Goal: Task Accomplishment & Management: Complete application form

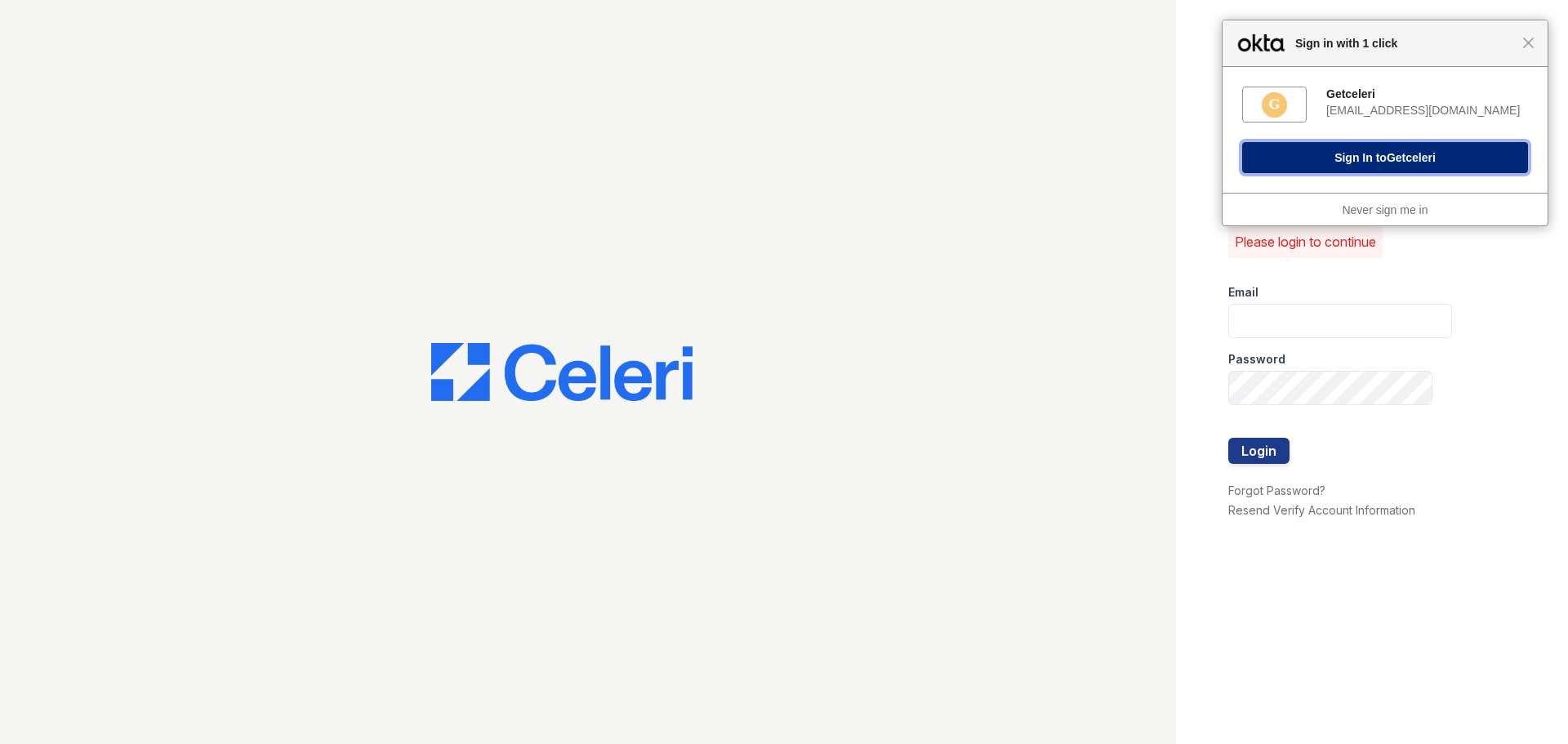
click at [1360, 159] on button "Sign In to Getceleri" at bounding box center [1385, 158] width 286 height 31
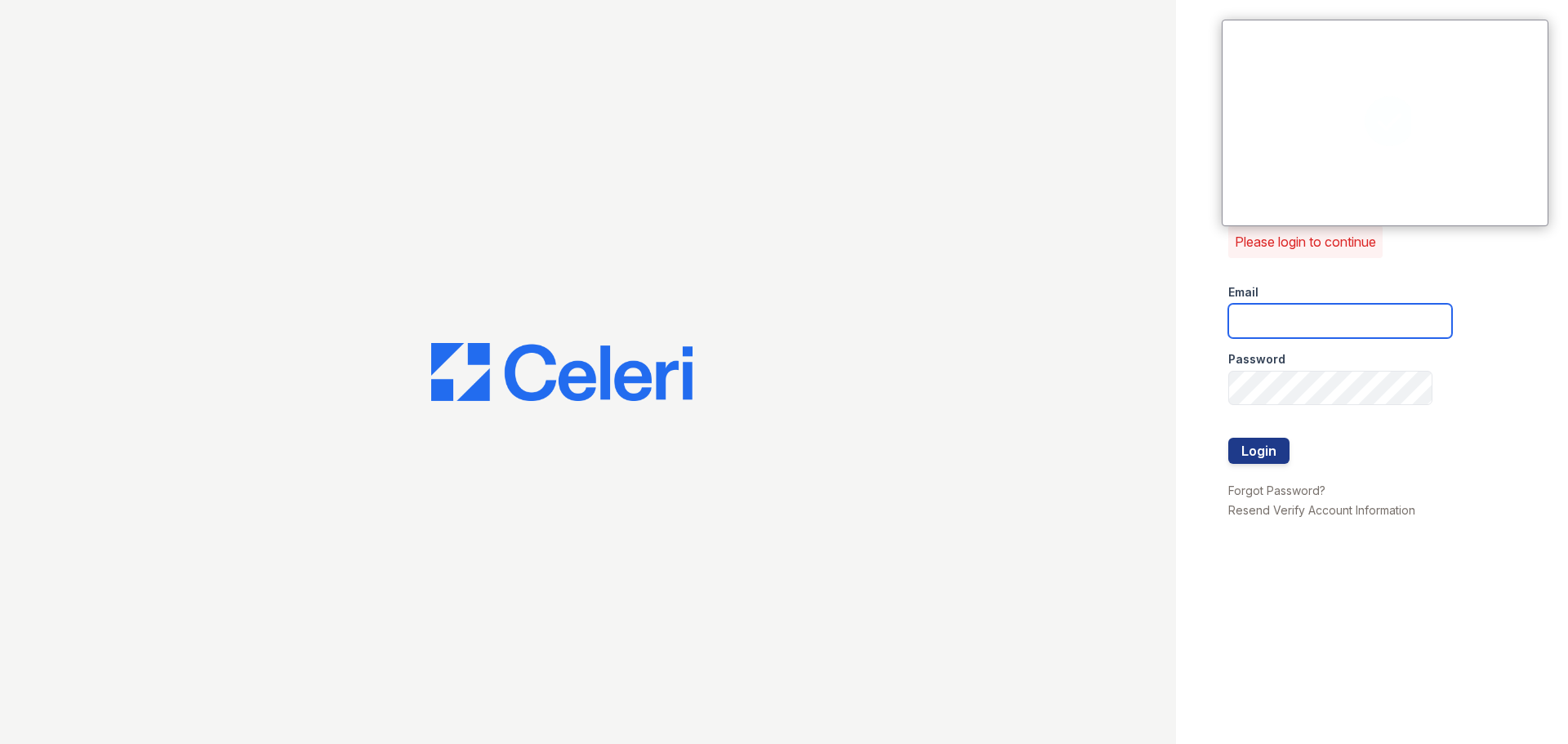
type input "[EMAIL_ADDRESS][DOMAIN_NAME]"
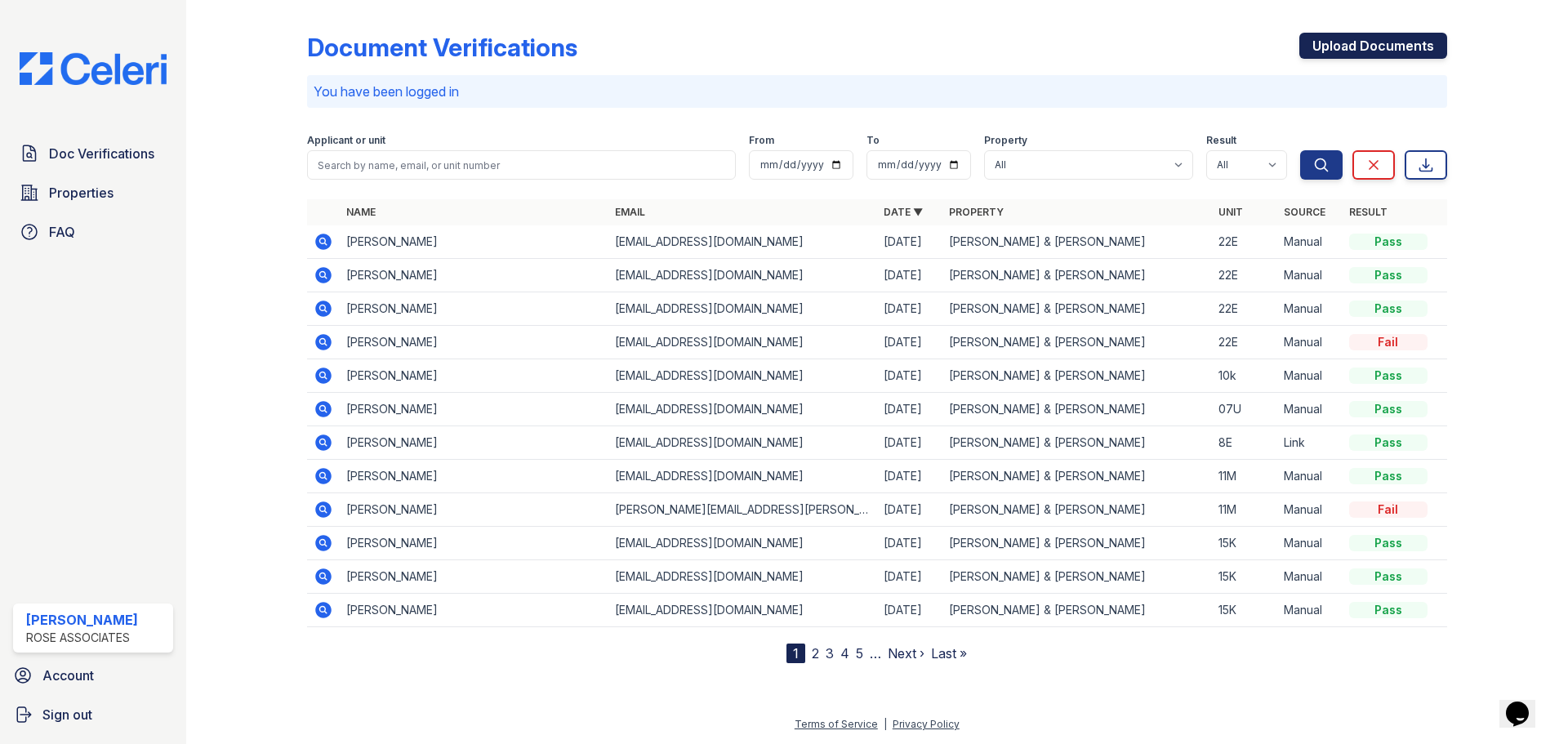
click at [1345, 43] on link "Upload Documents" at bounding box center [1374, 46] width 148 height 26
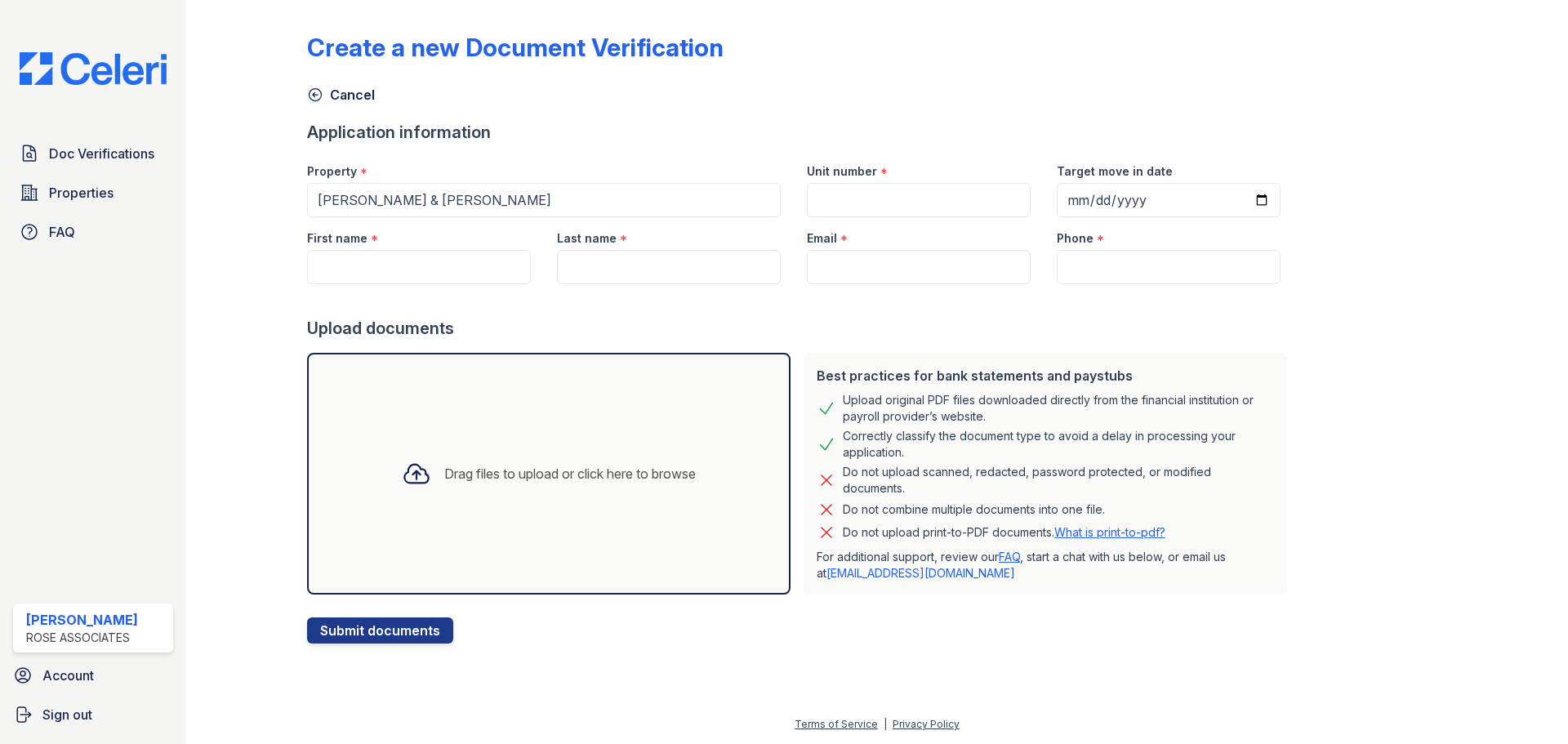
click at [458, 417] on div "Drag files to upload or click here to browse" at bounding box center [549, 474] width 484 height 242
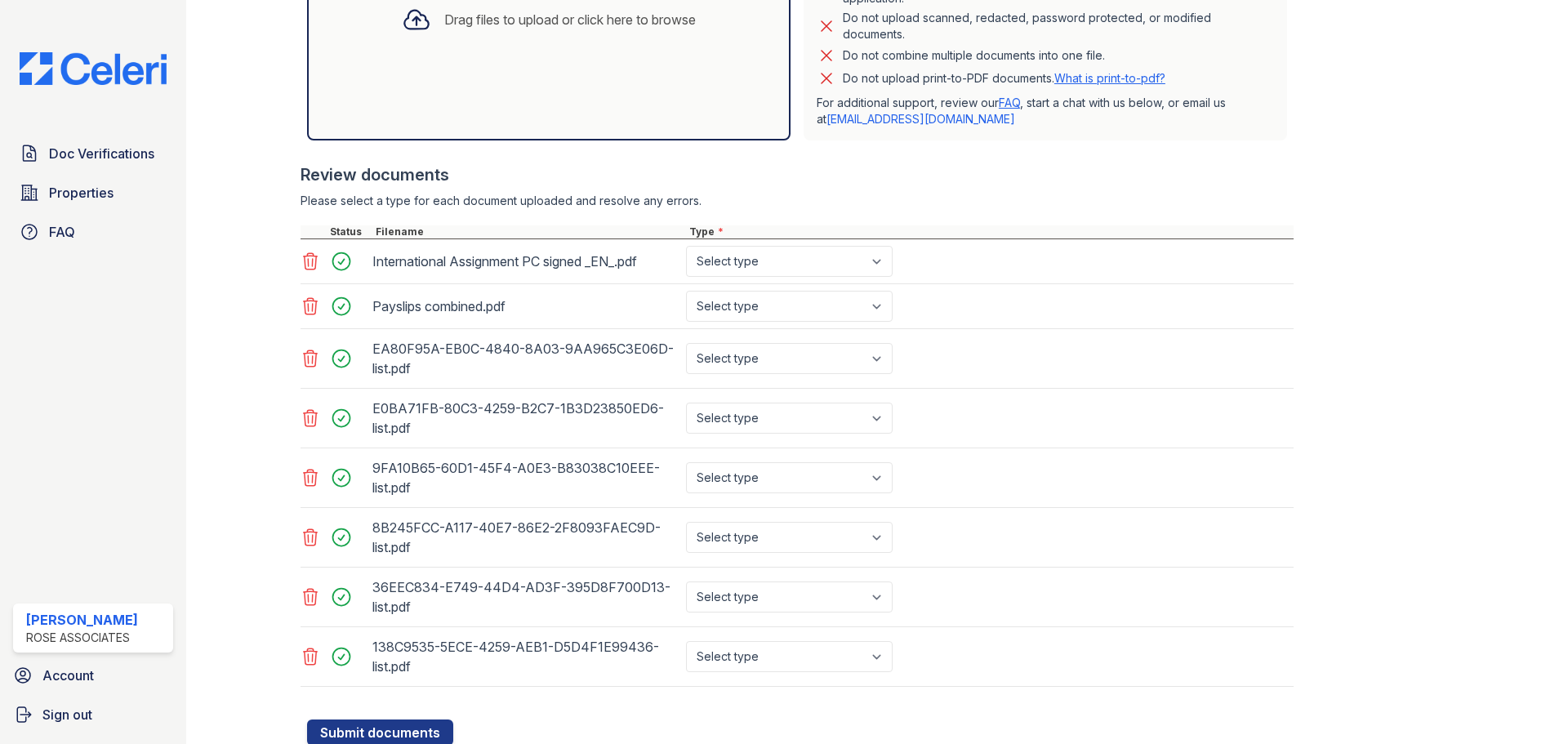
scroll to position [491, 0]
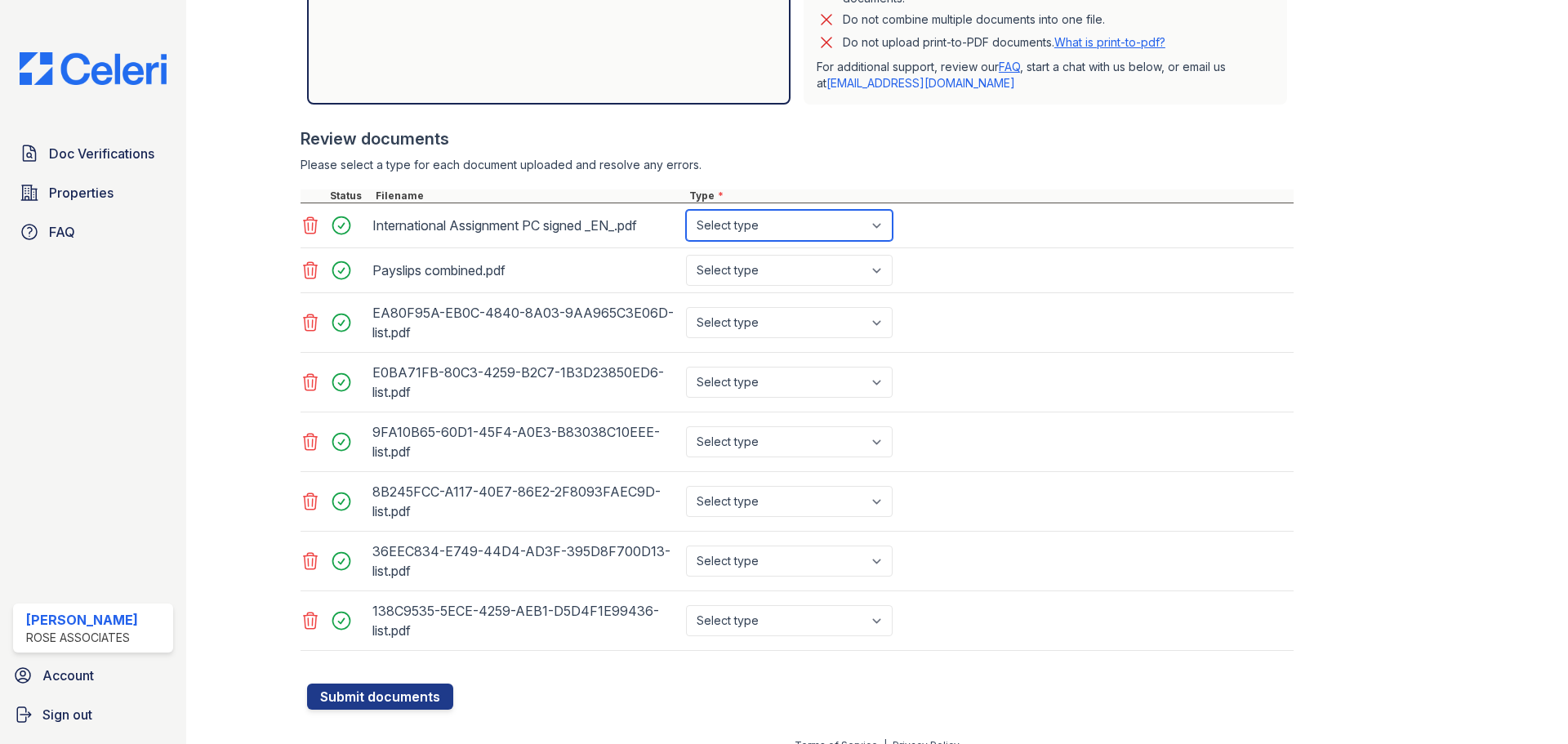
click at [783, 235] on select "Select type Paystub Bank Statement Offer Letter Tax Documents Benefit Award Let…" at bounding box center [790, 225] width 206 height 31
select select "offer_letter"
click at [686, 210] on select "Select type Paystub Bank Statement Offer Letter Tax Documents Benefit Award Let…" at bounding box center [790, 225] width 206 height 31
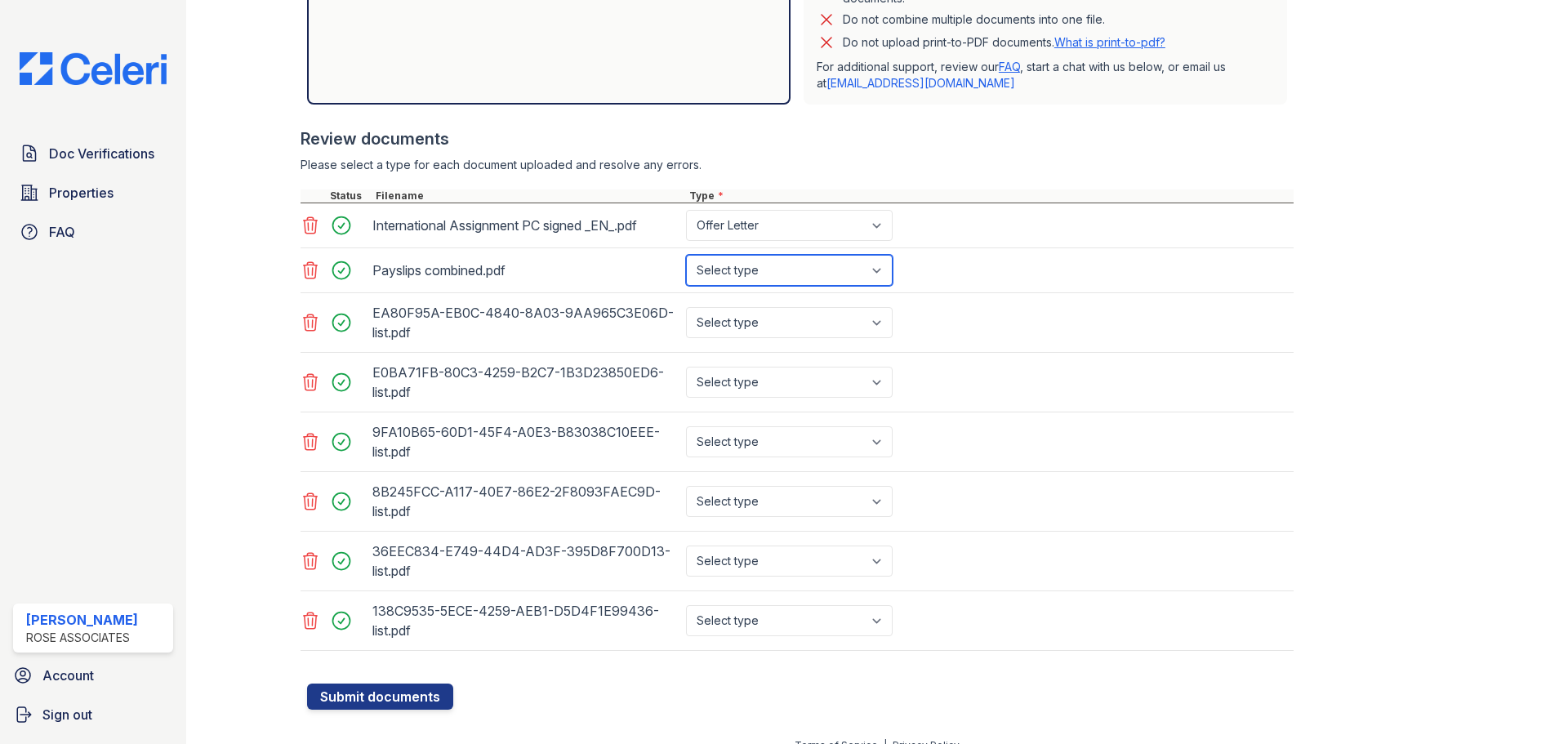
click at [815, 273] on select "Select type Paystub Bank Statement Offer Letter Tax Documents Benefit Award Let…" at bounding box center [790, 270] width 206 height 31
select select "paystub"
click at [686, 255] on select "Select type Paystub Bank Statement Offer Letter Tax Documents Benefit Award Let…" at bounding box center [790, 270] width 206 height 31
click at [786, 326] on select "Select type Paystub Bank Statement Offer Letter Tax Documents Benefit Award Let…" at bounding box center [790, 322] width 206 height 31
select select "bank_statement"
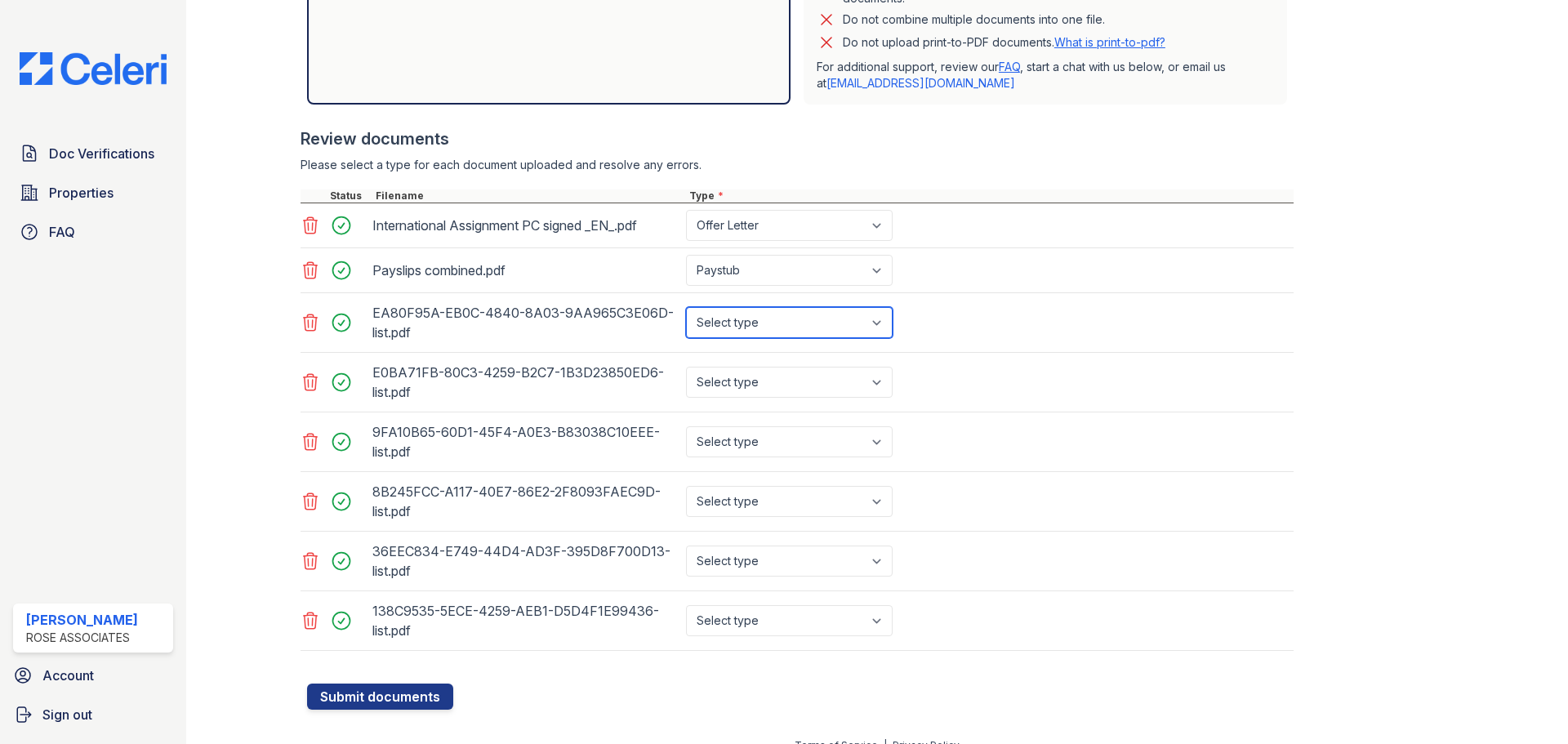
click at [686, 307] on select "Select type Paystub Bank Statement Offer Letter Tax Documents Benefit Award Let…" at bounding box center [790, 322] width 206 height 31
click at [792, 376] on select "Select type Paystub Bank Statement Offer Letter Tax Documents Benefit Award Let…" at bounding box center [790, 382] width 206 height 31
select select "bank_statement"
click at [686, 367] on select "Select type Paystub Bank Statement Offer Letter Tax Documents Benefit Award Let…" at bounding box center [790, 382] width 206 height 31
click at [793, 444] on select "Select type Paystub Bank Statement Offer Letter Tax Documents Benefit Award Let…" at bounding box center [790, 442] width 206 height 31
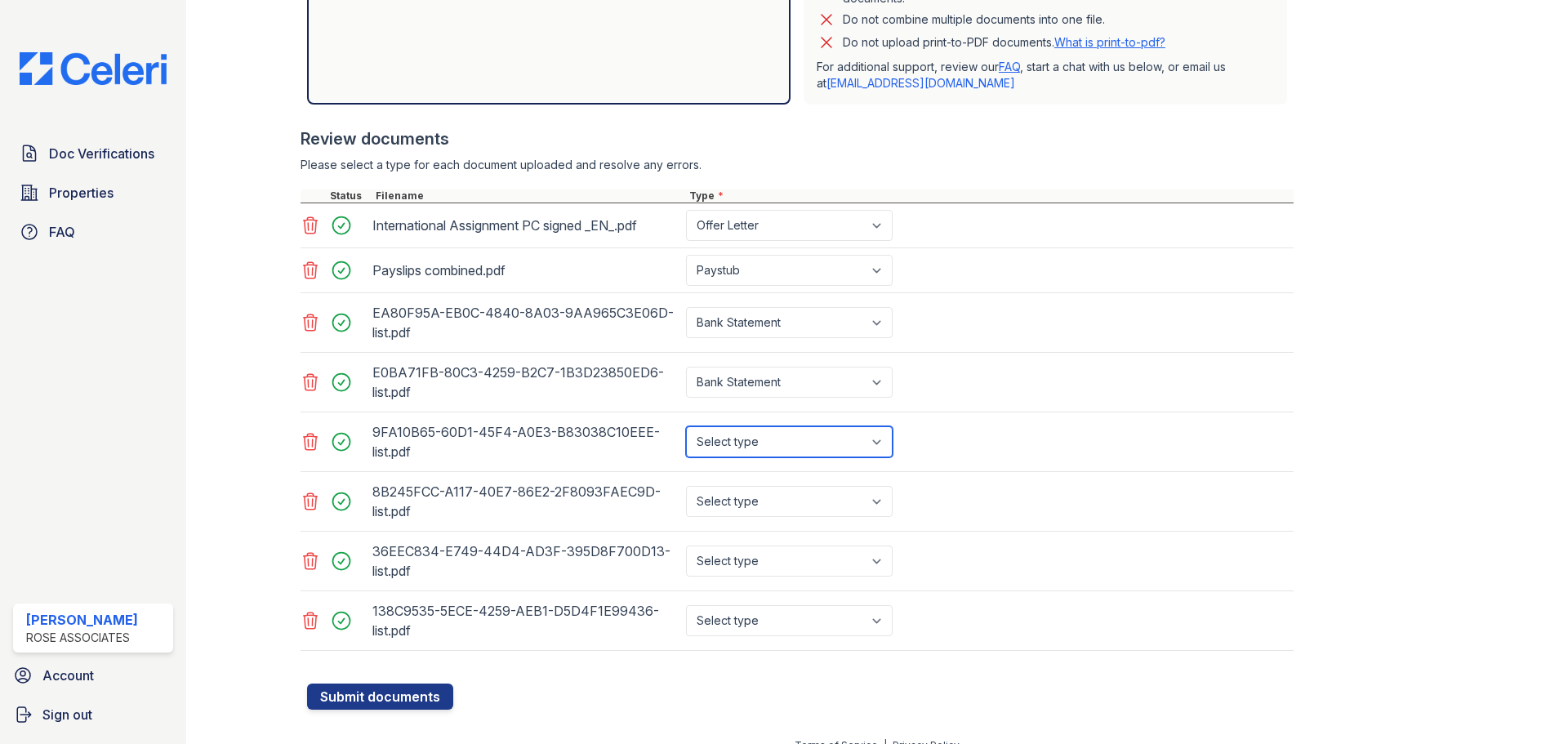
select select "bank_statement"
click at [686, 427] on select "Select type Paystub Bank Statement Offer Letter Tax Documents Benefit Award Let…" at bounding box center [790, 442] width 206 height 31
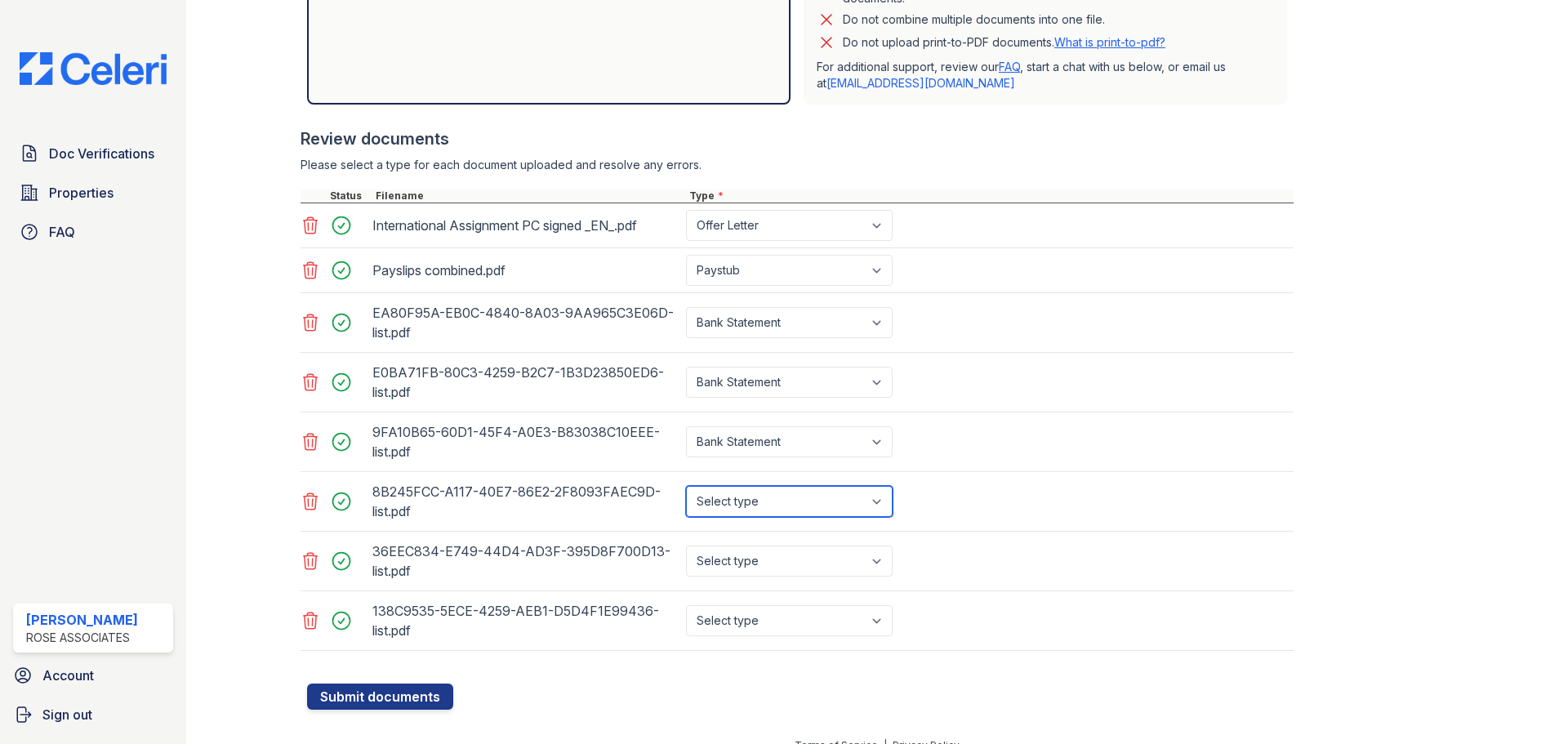
click at [781, 509] on select "Select type Paystub Bank Statement Offer Letter Tax Documents Benefit Award Let…" at bounding box center [790, 501] width 206 height 31
select select "bank_statement"
click at [686, 486] on select "Select type Paystub Bank Statement Offer Letter Tax Documents Benefit Award Let…" at bounding box center [790, 501] width 206 height 31
click at [776, 573] on select "Select type Paystub Bank Statement Offer Letter Tax Documents Benefit Award Let…" at bounding box center [790, 561] width 206 height 31
select select "bank_statement"
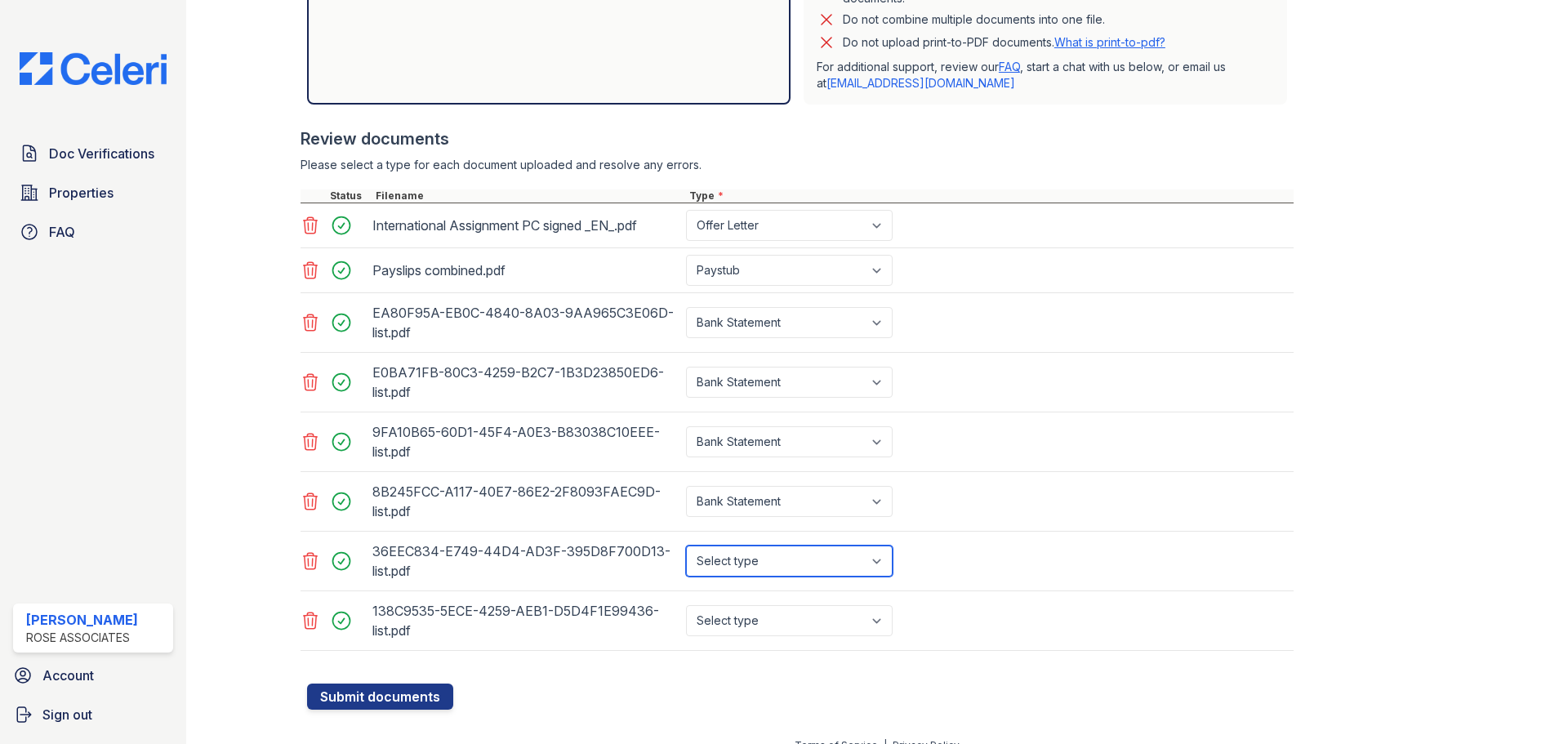
click at [686, 546] on select "Select type Paystub Bank Statement Offer Letter Tax Documents Benefit Award Let…" at bounding box center [790, 561] width 206 height 31
drag, startPoint x: 773, startPoint y: 623, endPoint x: 772, endPoint y: 640, distance: 17.0
click at [773, 623] on select "Select type Paystub Bank Statement Offer Letter Tax Documents Benefit Award Let…" at bounding box center [790, 620] width 206 height 31
select select "bank_statement"
click at [686, 605] on select "Select type Paystub Bank Statement Offer Letter Tax Documents Benefit Award Let…" at bounding box center [790, 620] width 206 height 31
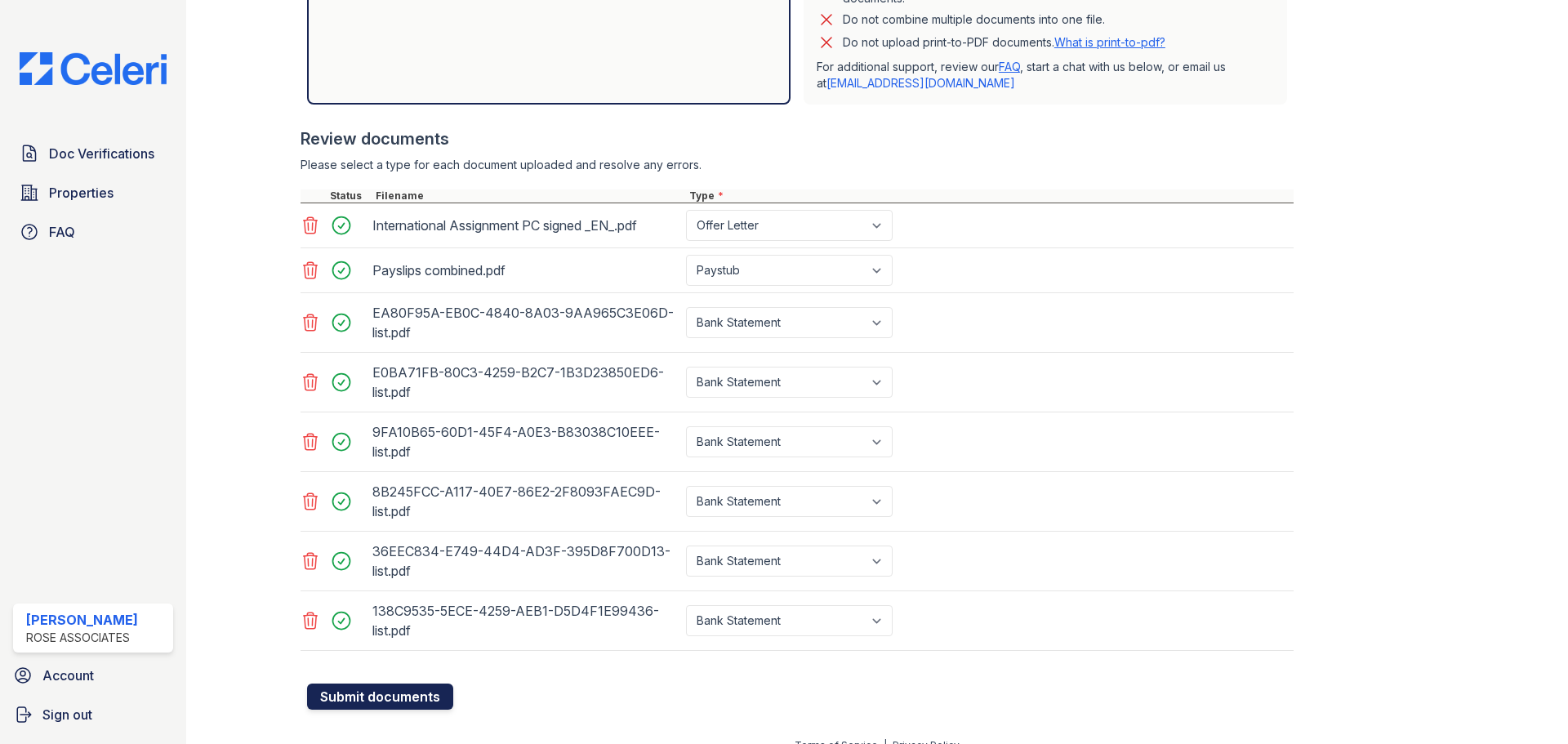
click at [440, 689] on button "Submit documents" at bounding box center [380, 697] width 146 height 26
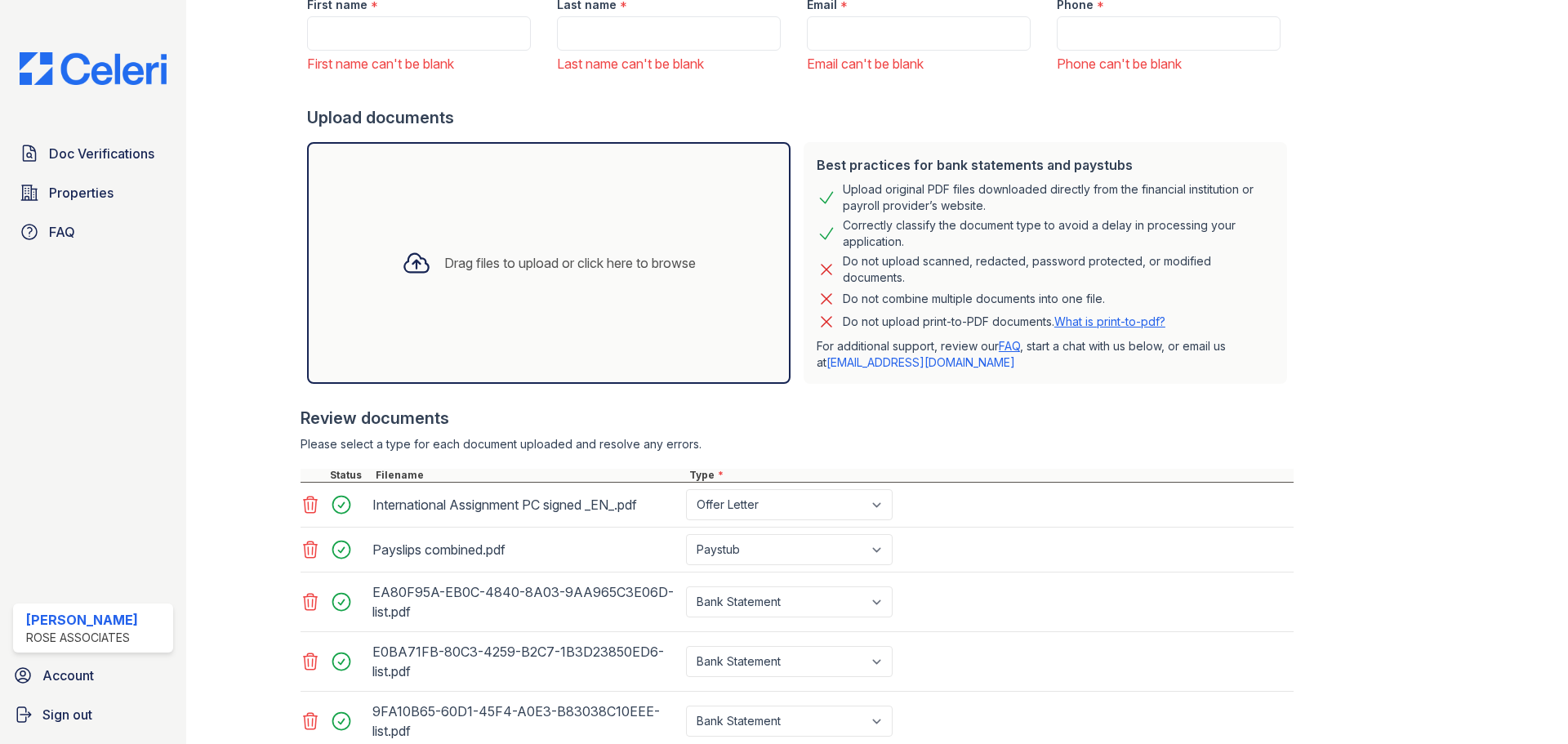
scroll to position [0, 0]
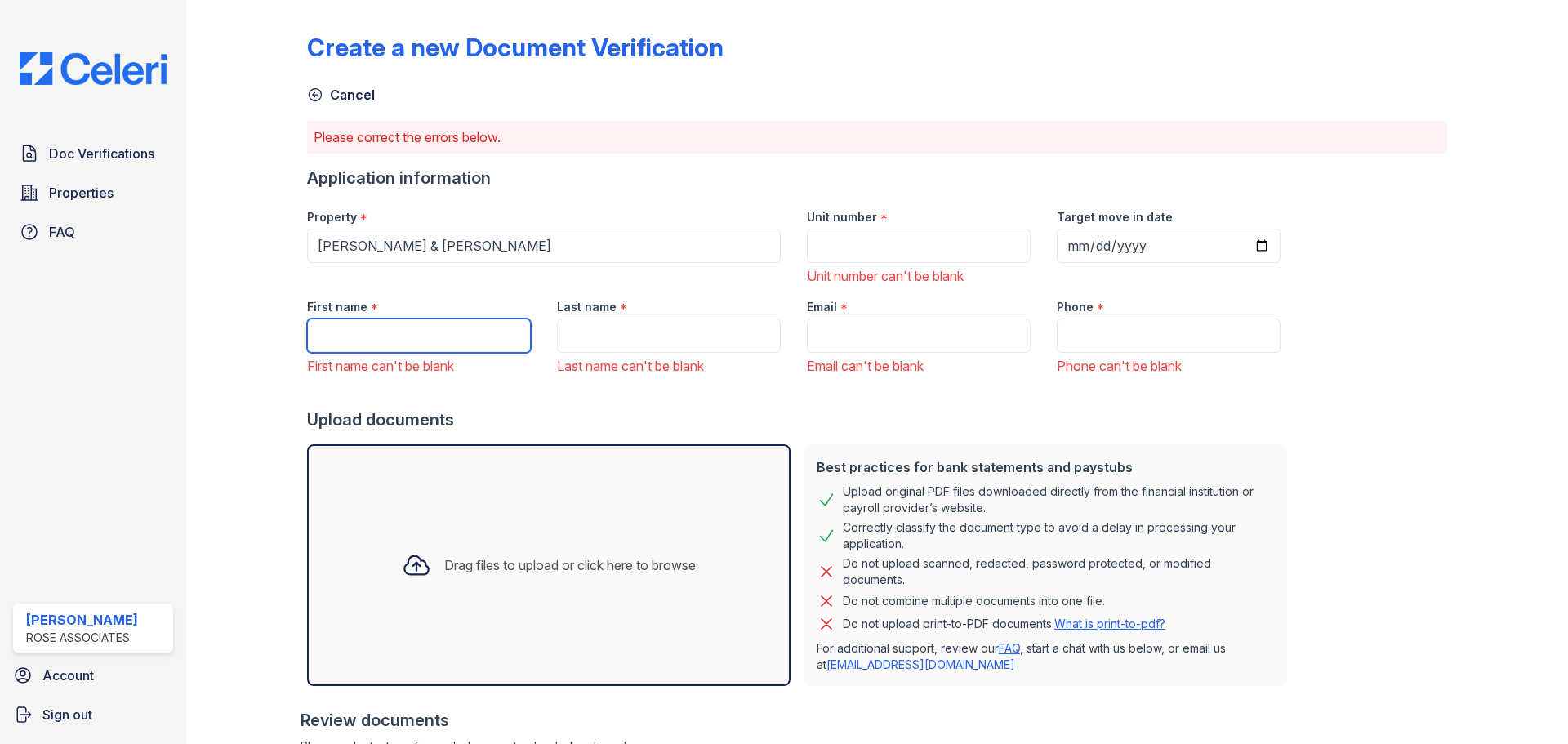
click at [421, 342] on input "First name" at bounding box center [418, 336] width 224 height 35
click at [347, 336] on input "First name" at bounding box center [418, 336] width 224 height 35
paste input "[PERSON_NAME]"
type input "[PERSON_NAME]"
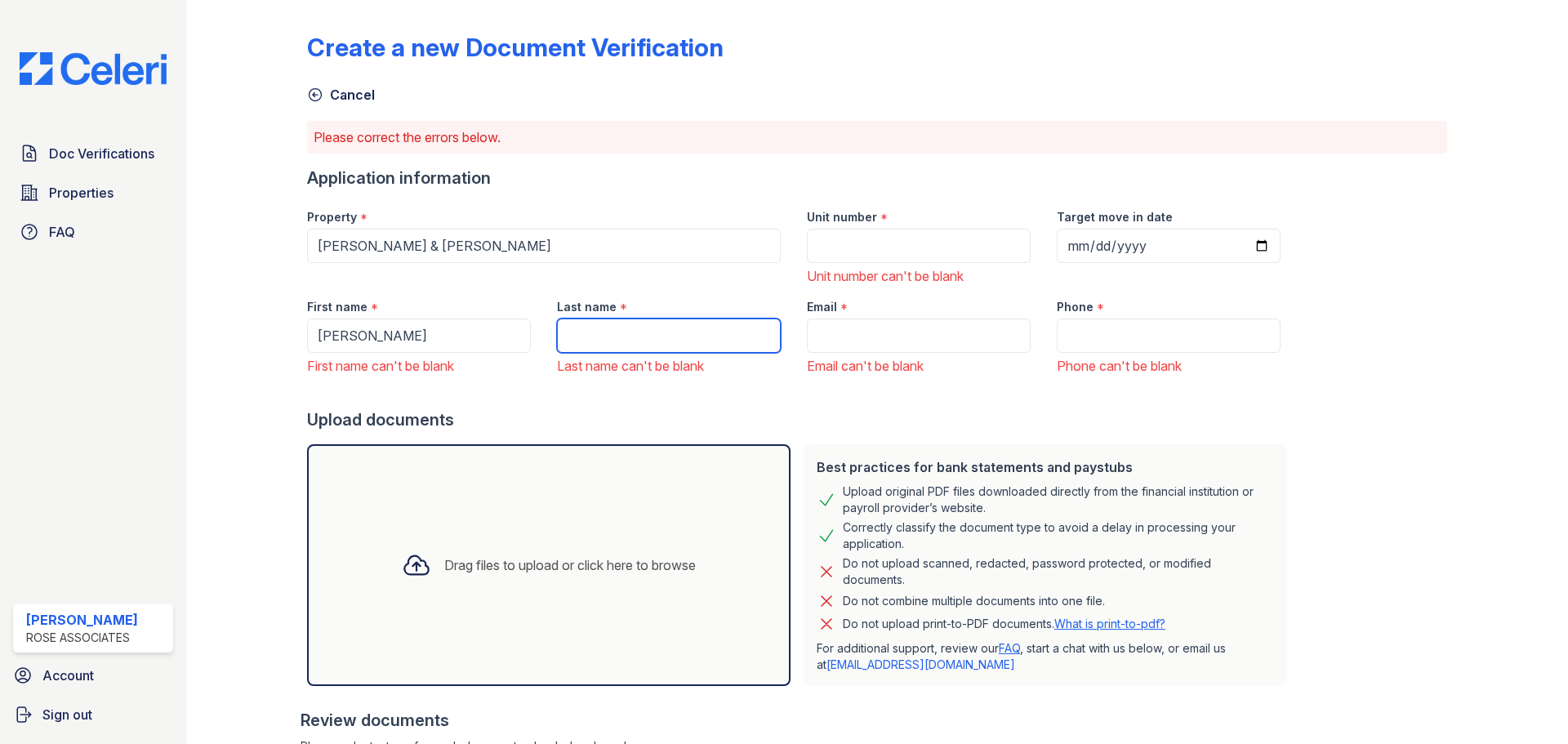
click at [612, 334] on input "Last name" at bounding box center [669, 336] width 224 height 35
paste input "[PERSON_NAME]"
type input "[PERSON_NAME]"
click at [879, 349] on input "Email" at bounding box center [918, 336] width 224 height 35
paste input "[EMAIL_ADDRESS][DOMAIN_NAME]"
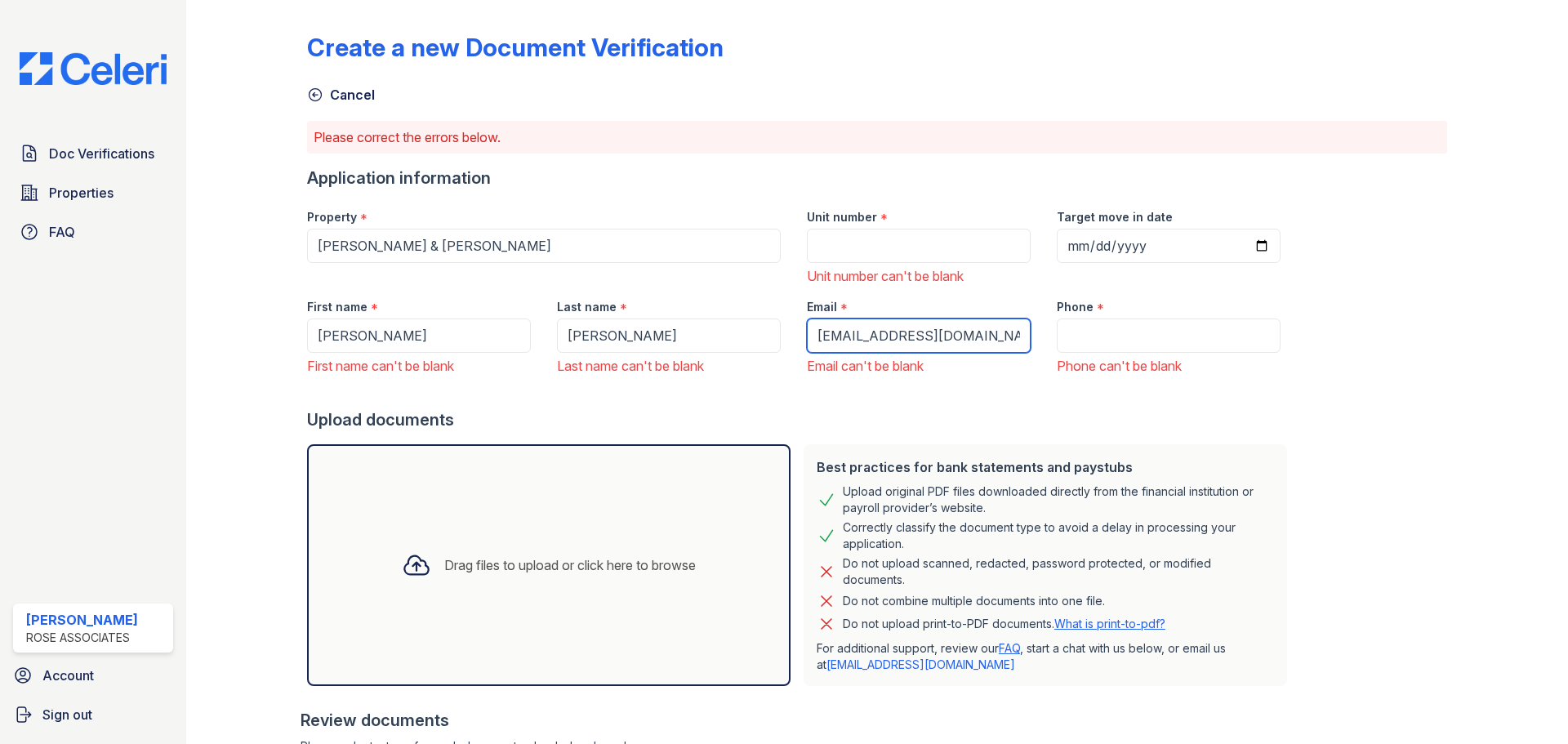
type input "[EMAIL_ADDRESS][DOMAIN_NAME]"
click at [1099, 334] on input "Phone" at bounding box center [1168, 336] width 224 height 35
paste input "(929) 608 - 0913"
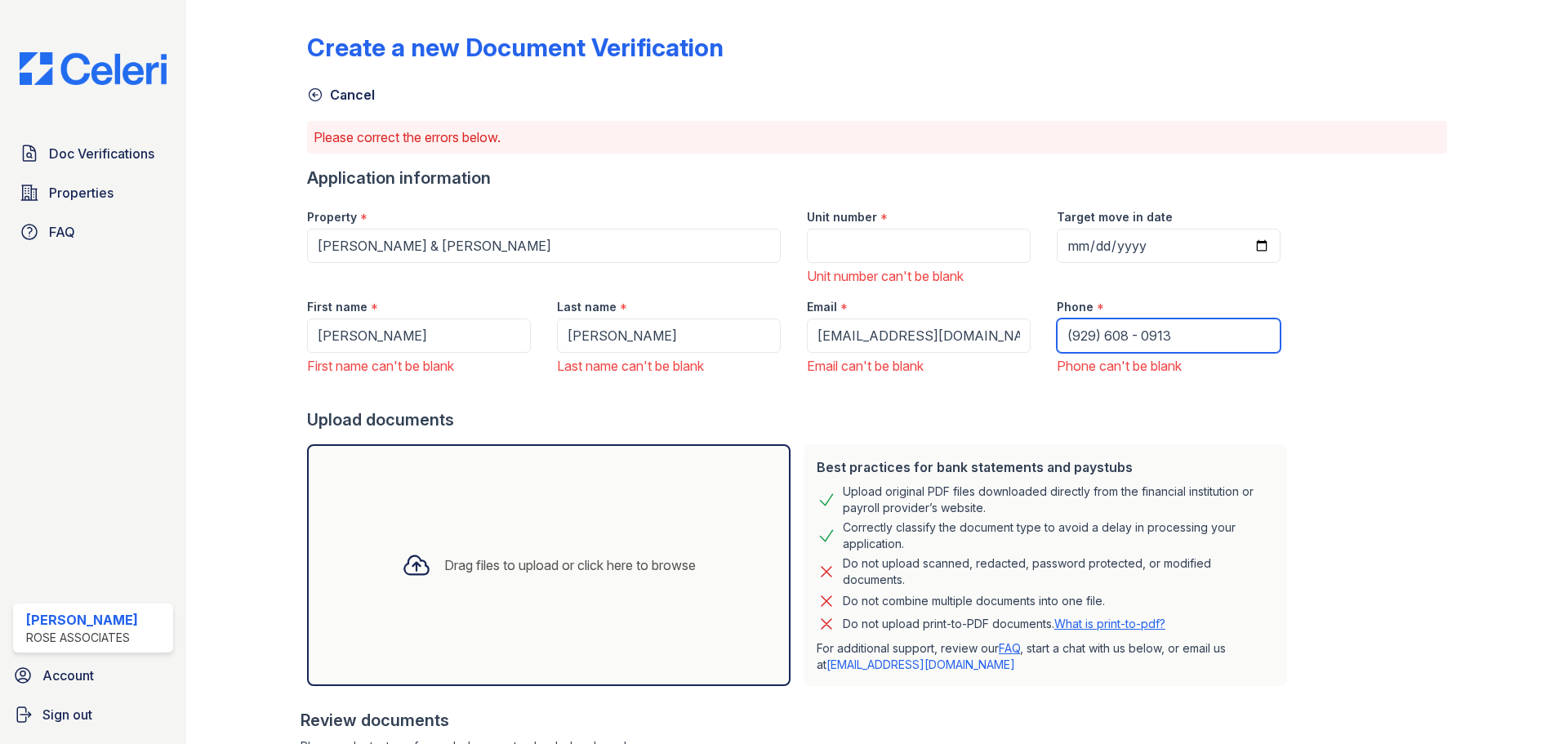
type input "(929) 608 - 0913"
click at [831, 244] on input "Unit number" at bounding box center [918, 246] width 224 height 35
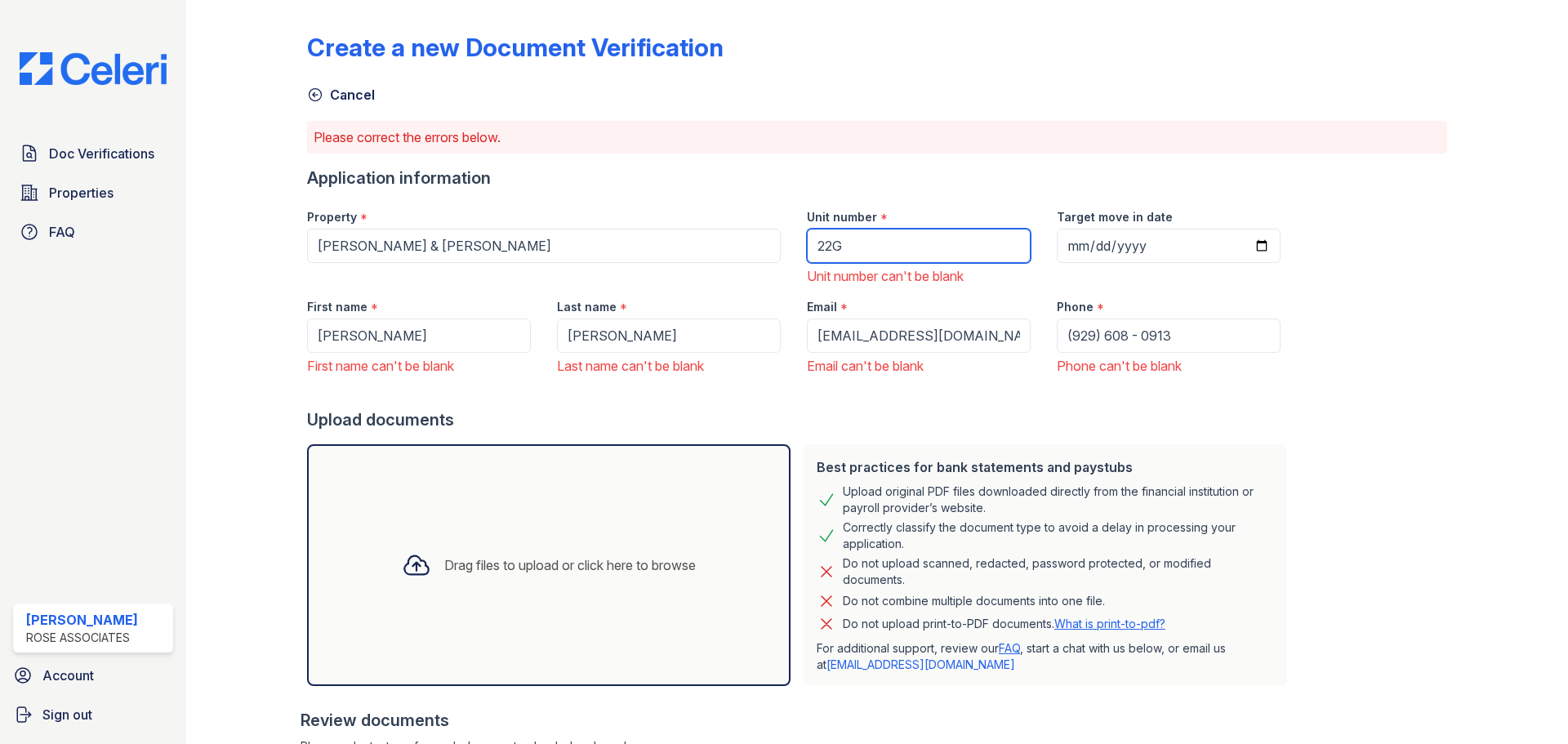
type input "22G"
click at [1219, 240] on input "Target move in date" at bounding box center [1168, 246] width 224 height 35
click at [1237, 240] on input "Target move in date" at bounding box center [1168, 246] width 224 height 35
type input "2025-11-01"
click at [1325, 291] on div "Create a new Document Verification Cancel Please correct the errors below. Appl…" at bounding box center [877, 649] width 1140 height 1285
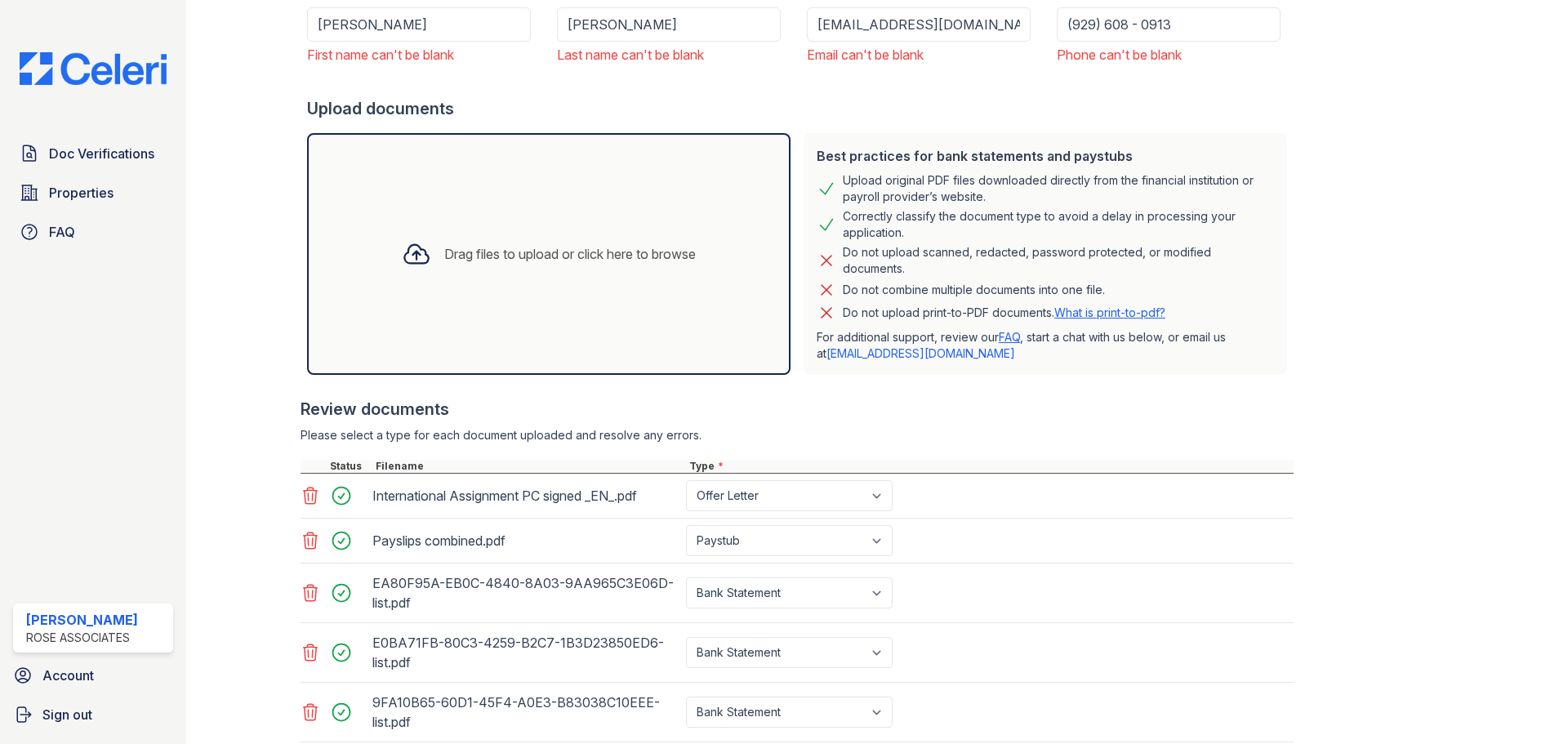
scroll to position [603, 0]
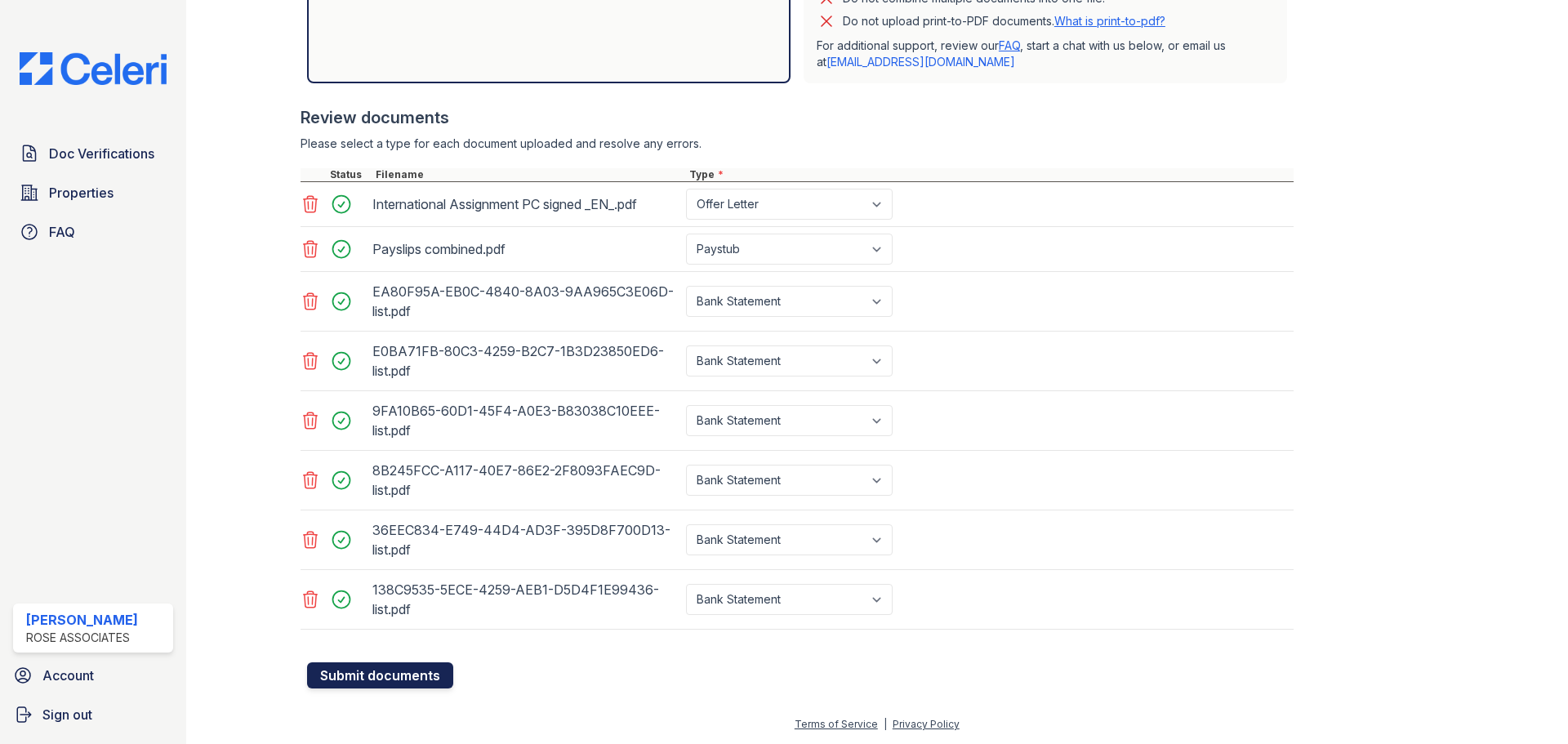
click at [434, 667] on button "Submit documents" at bounding box center [380, 676] width 146 height 26
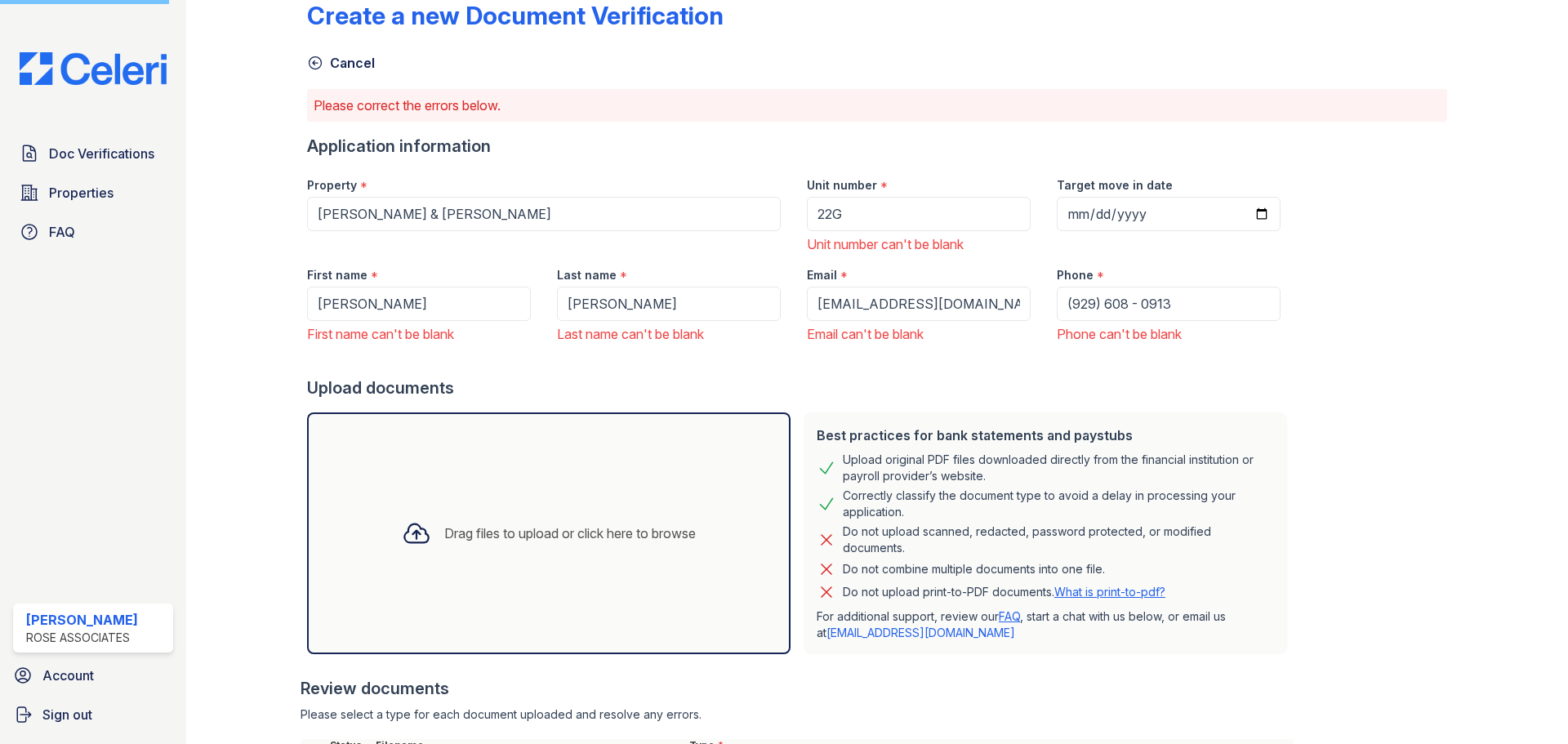
scroll to position [31, 0]
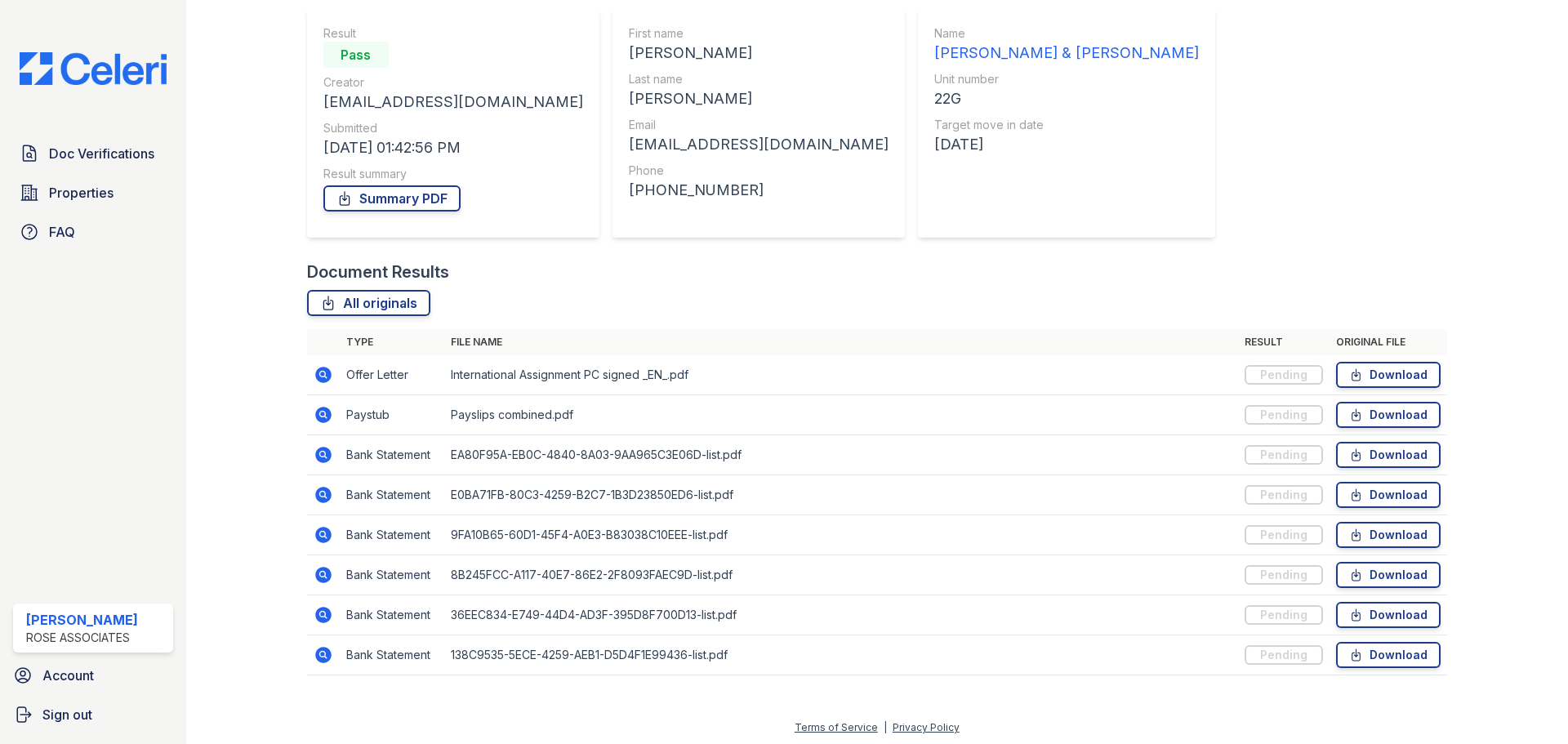
scroll to position [190, 0]
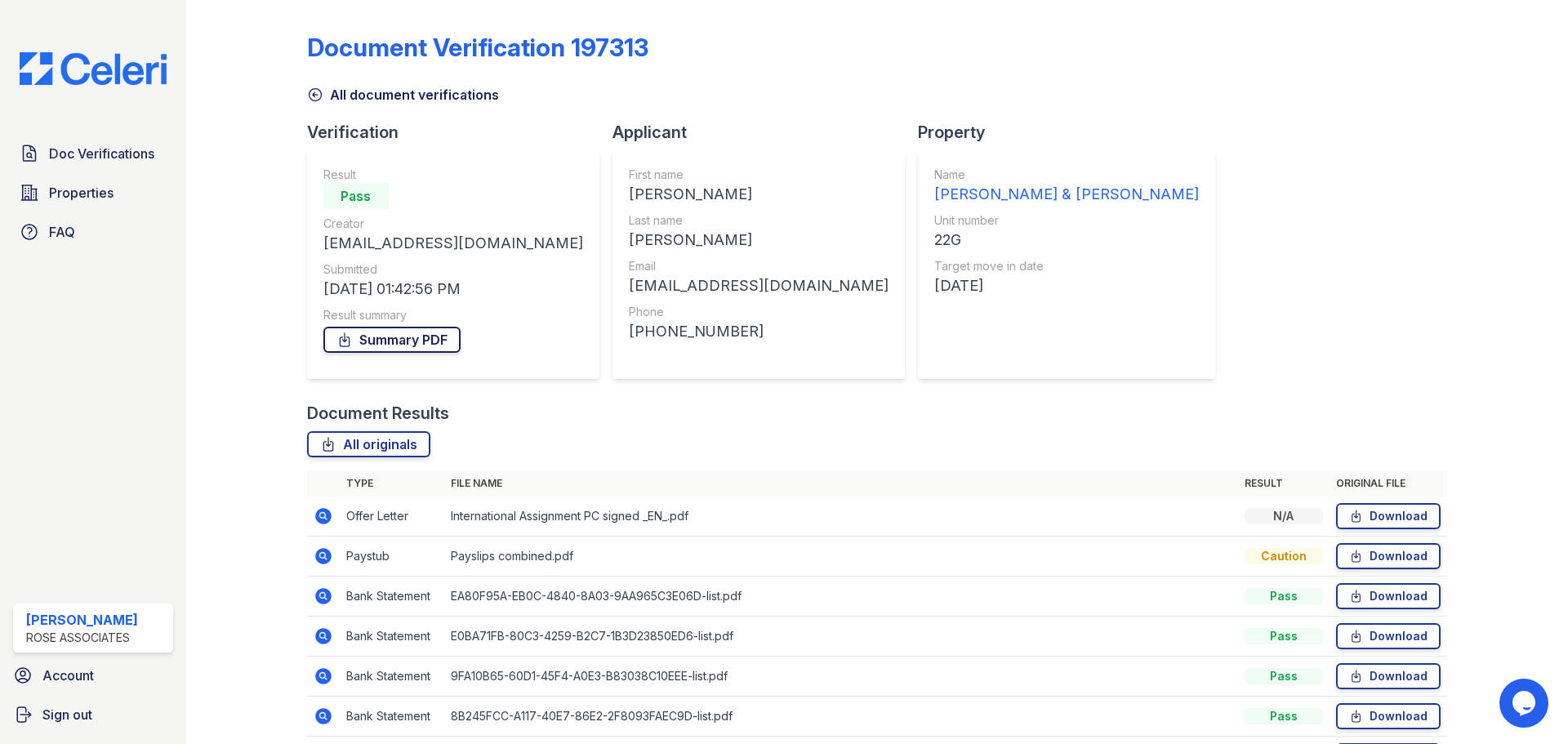
click at [405, 343] on link "Summary PDF" at bounding box center [392, 340] width 137 height 26
click at [1042, 156] on div "Document Verification 197313 All document verifications Verification Result Pas…" at bounding box center [877, 419] width 1140 height 827
